Goal: Transaction & Acquisition: Purchase product/service

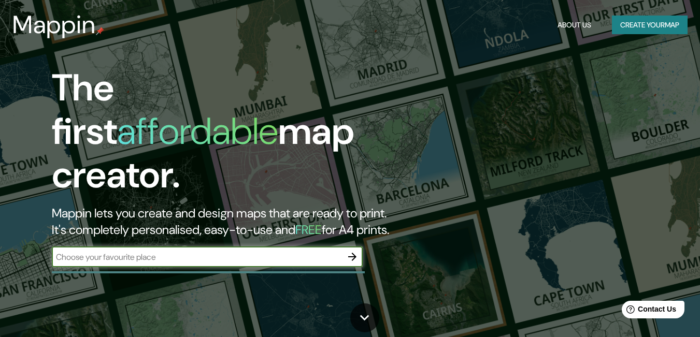
click at [193, 251] on input "text" at bounding box center [197, 257] width 290 height 12
click at [338, 251] on input "text" at bounding box center [197, 257] width 290 height 12
click at [354, 253] on icon "button" at bounding box center [352, 257] width 8 height 8
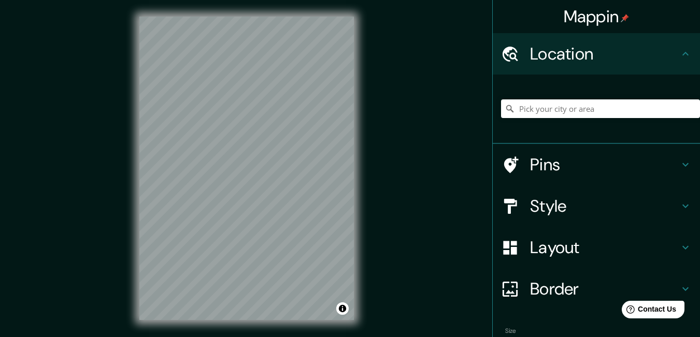
click at [563, 164] on h4 "Pins" at bounding box center [604, 164] width 149 height 21
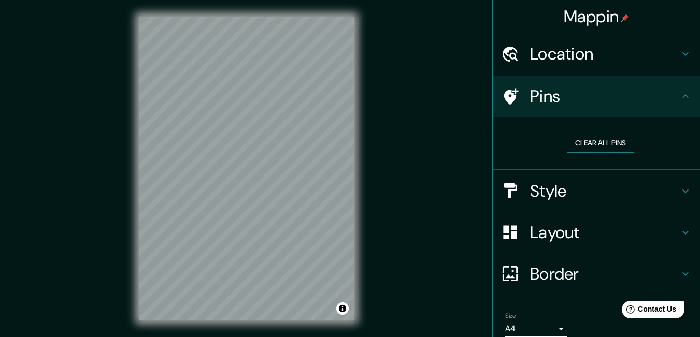
click at [610, 143] on button "Clear all pins" at bounding box center [599, 143] width 67 height 19
click at [654, 56] on h4 "Location" at bounding box center [604, 53] width 149 height 21
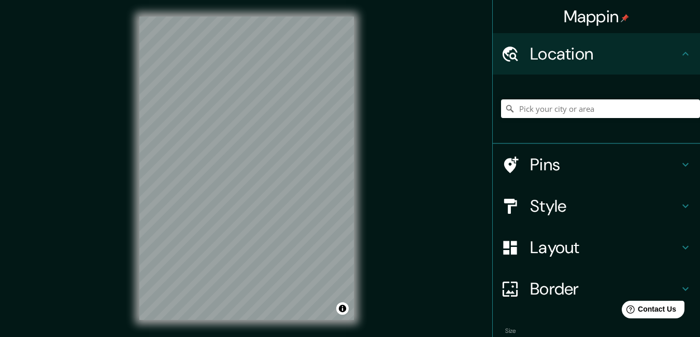
click at [632, 244] on h4 "Layout" at bounding box center [604, 247] width 149 height 21
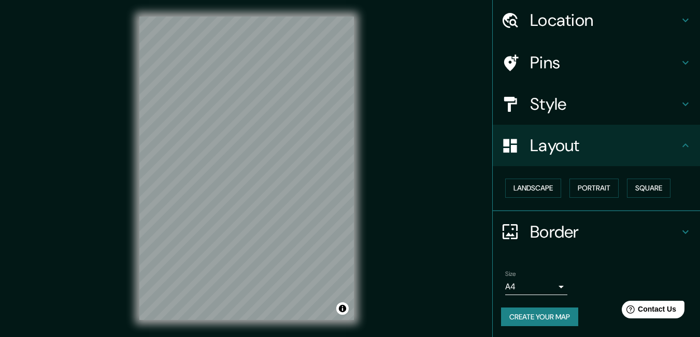
scroll to position [35, 0]
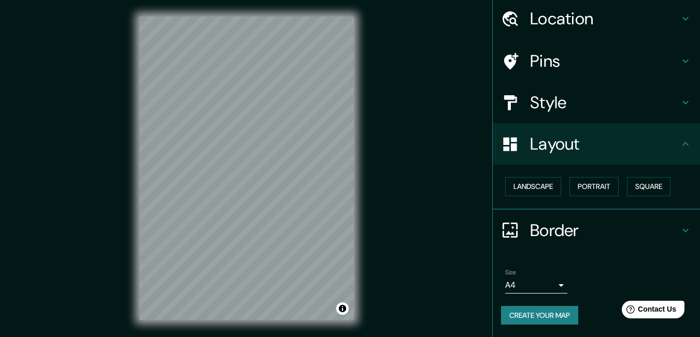
click at [549, 284] on body "Mappin Location Pins Style Layout Landscape Portrait Square Border Choose a bor…" at bounding box center [350, 168] width 700 height 337
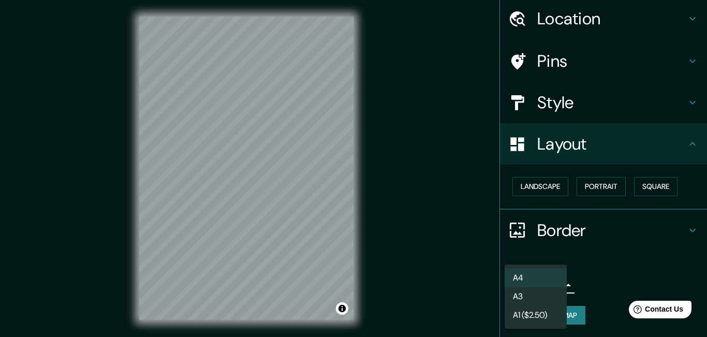
click at [531, 302] on li "A3" at bounding box center [536, 296] width 62 height 19
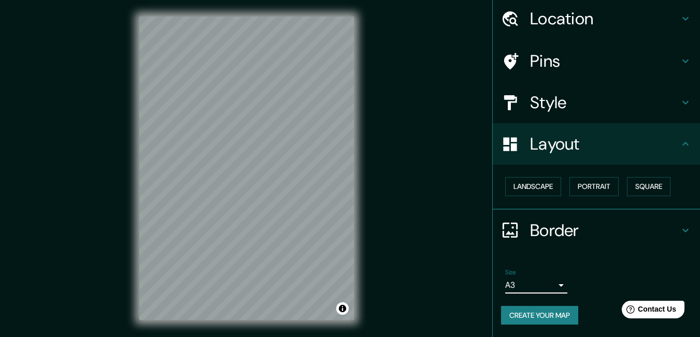
click at [538, 293] on body "Mappin Location Pins Style Layout Landscape Portrait Square Border Choose a bor…" at bounding box center [350, 168] width 700 height 337
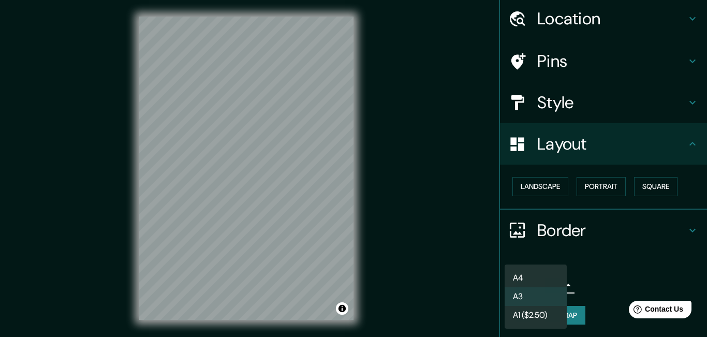
click at [540, 280] on li "A4" at bounding box center [536, 278] width 62 height 19
type input "single"
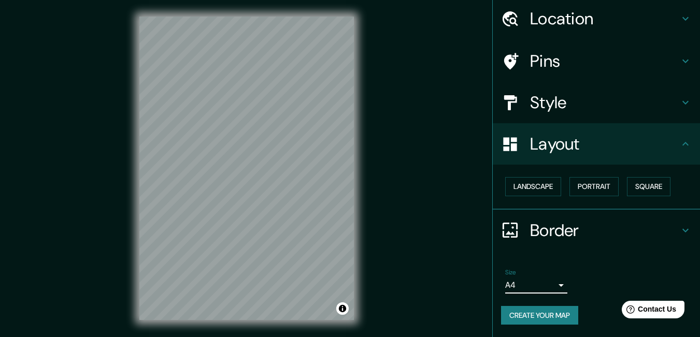
click at [558, 238] on h4 "Border" at bounding box center [604, 230] width 149 height 21
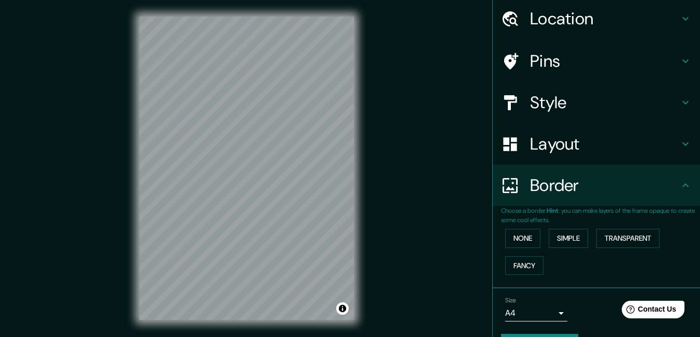
click at [618, 195] on h4 "Border" at bounding box center [604, 185] width 149 height 21
click at [662, 188] on h4 "Border" at bounding box center [604, 185] width 149 height 21
click at [679, 185] on icon at bounding box center [685, 185] width 12 height 12
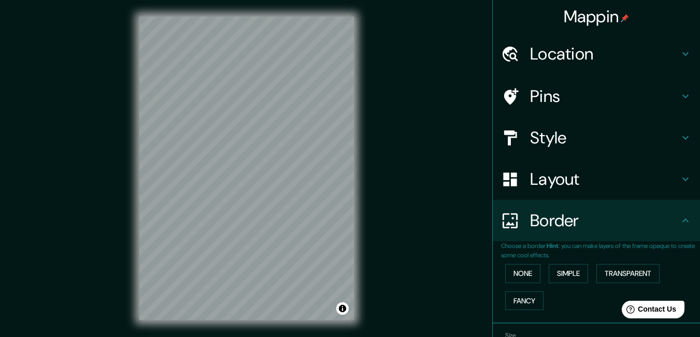
click at [666, 85] on div "Pins" at bounding box center [595, 96] width 207 height 41
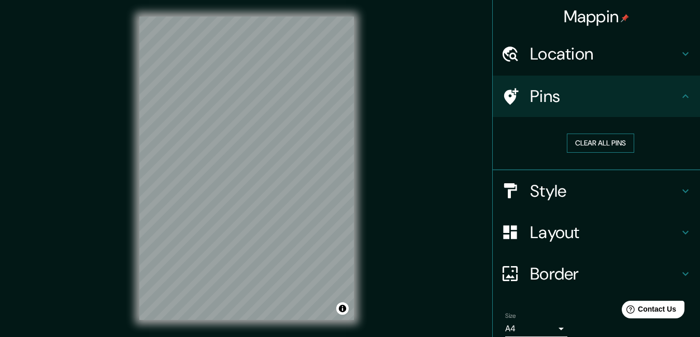
click at [610, 141] on button "Clear all pins" at bounding box center [599, 143] width 67 height 19
click at [614, 145] on button "Clear all pins" at bounding box center [599, 143] width 67 height 19
click at [617, 142] on button "Clear all pins" at bounding box center [599, 143] width 67 height 19
click at [615, 141] on button "Clear all pins" at bounding box center [599, 143] width 67 height 19
click at [617, 141] on button "Clear all pins" at bounding box center [599, 143] width 67 height 19
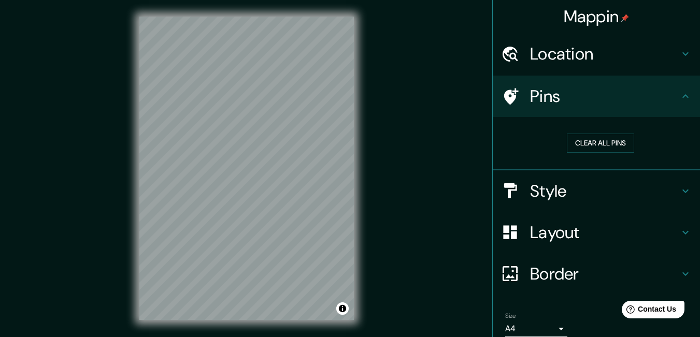
click at [594, 17] on h4 "Mappin" at bounding box center [596, 16] width 66 height 21
